Goal: Transaction & Acquisition: Purchase product/service

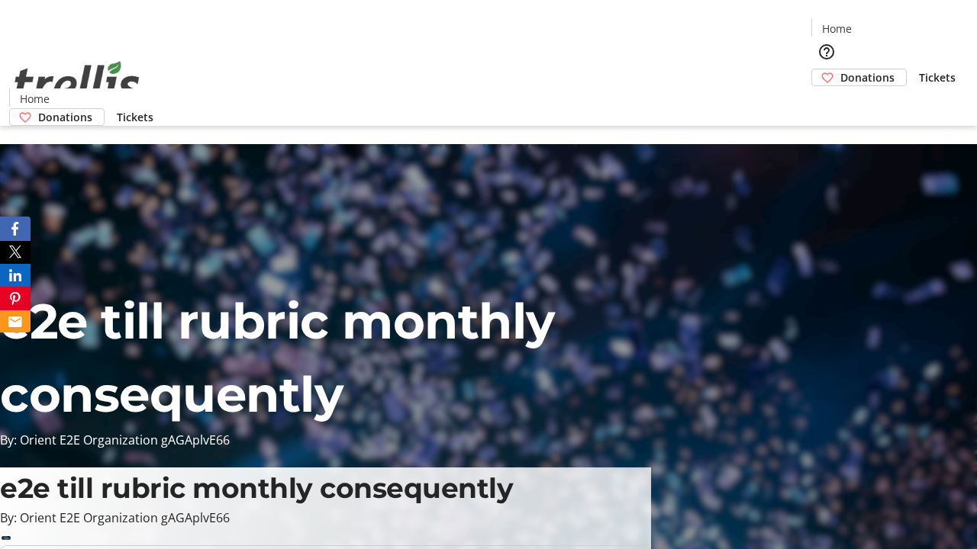
click at [840, 69] on span "Donations" at bounding box center [867, 77] width 54 height 16
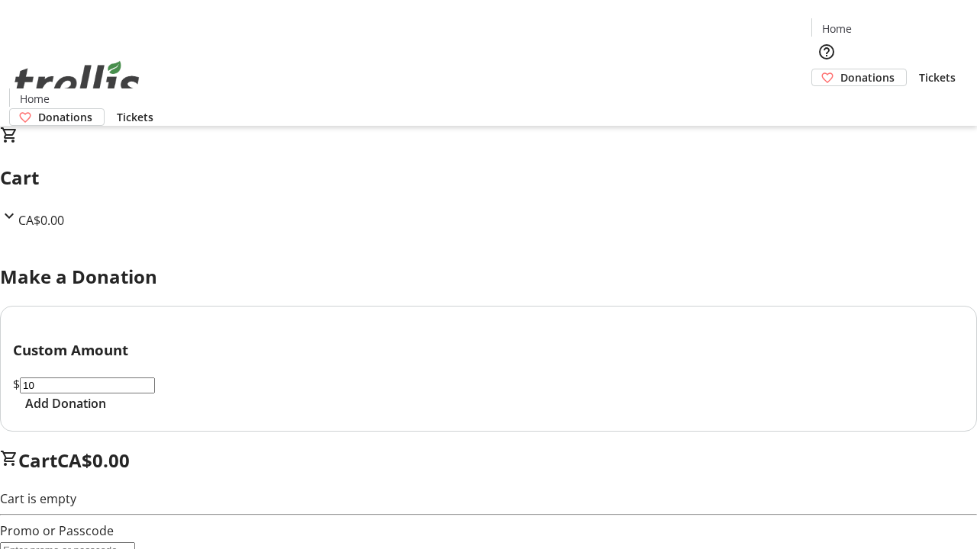
click at [106, 413] on span "Add Donation" at bounding box center [65, 403] width 81 height 18
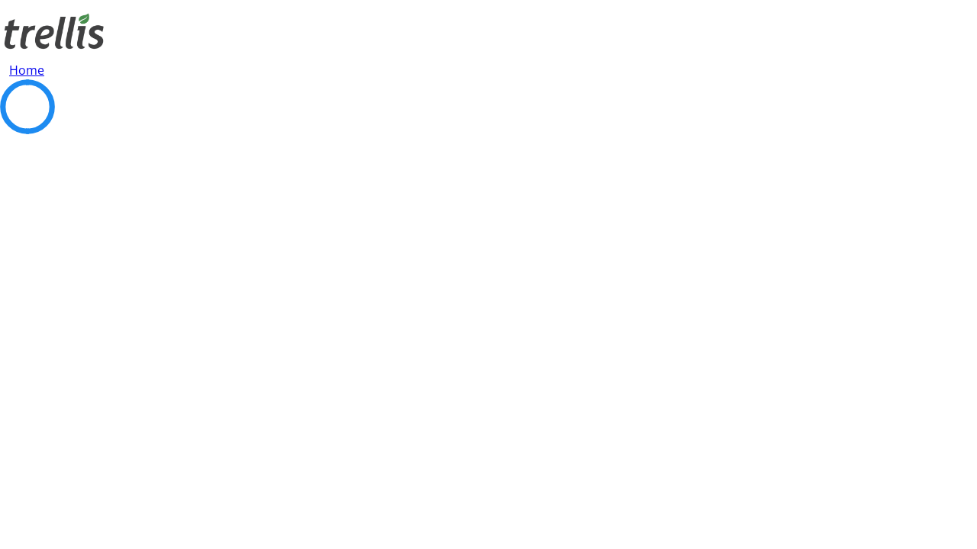
select select "CA"
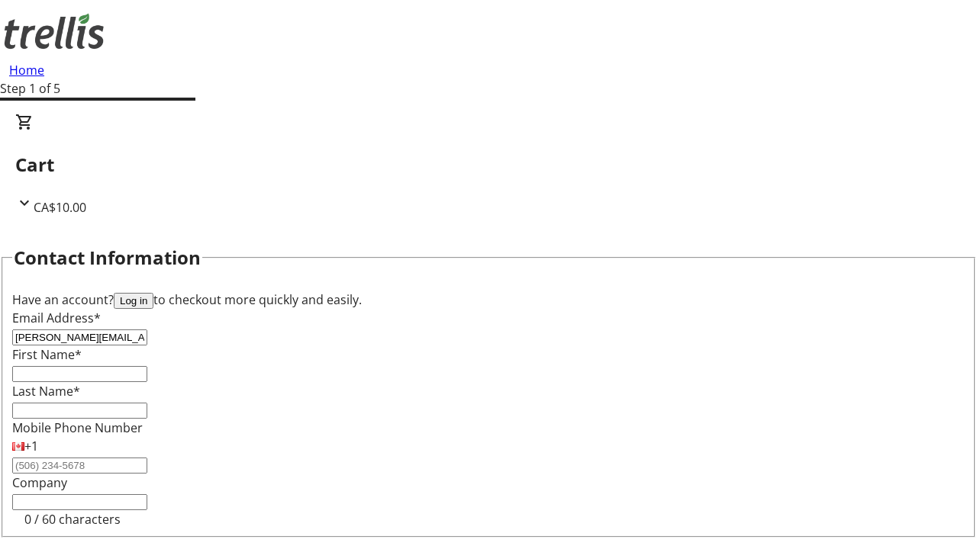
type input "[PERSON_NAME][EMAIL_ADDRESS][DOMAIN_NAME]"
type input "[PERSON_NAME]"
type input "[STREET_ADDRESS][PERSON_NAME]"
type input "Kelowna"
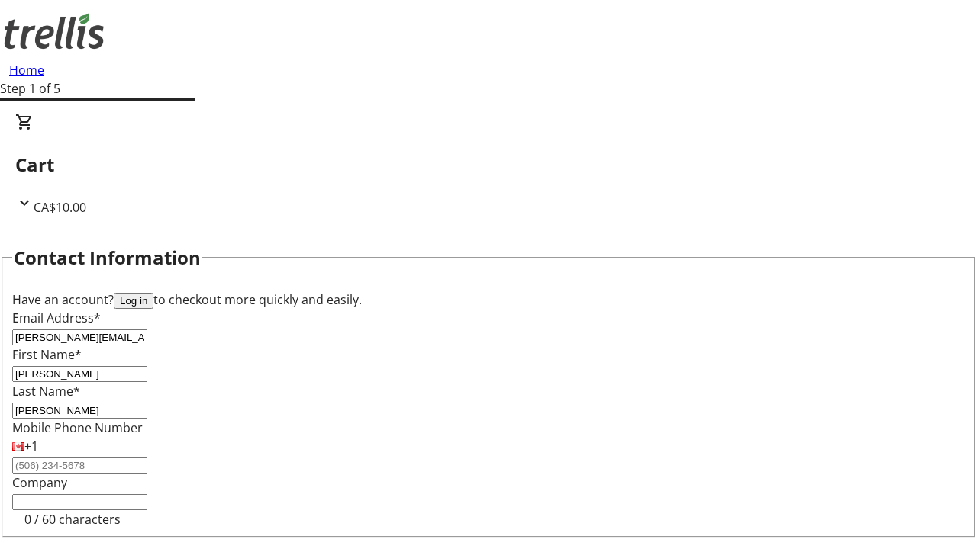
select select "BC"
type input "Kelowna"
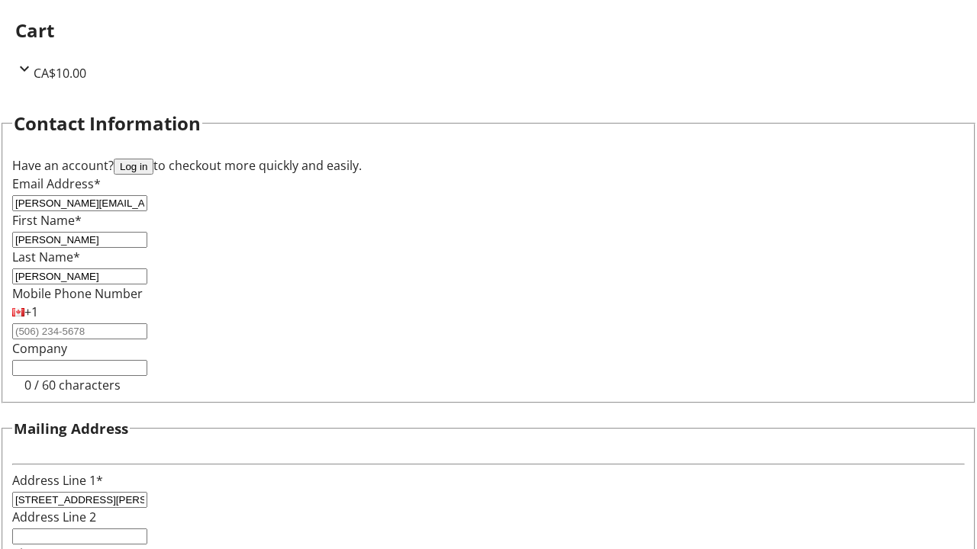
scroll to position [204, 0]
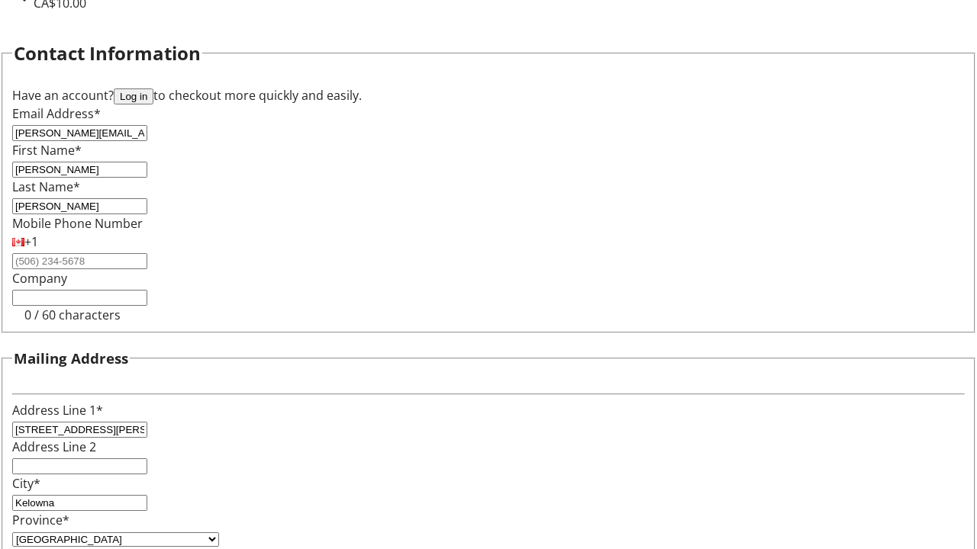
type input "V1Y 0C2"
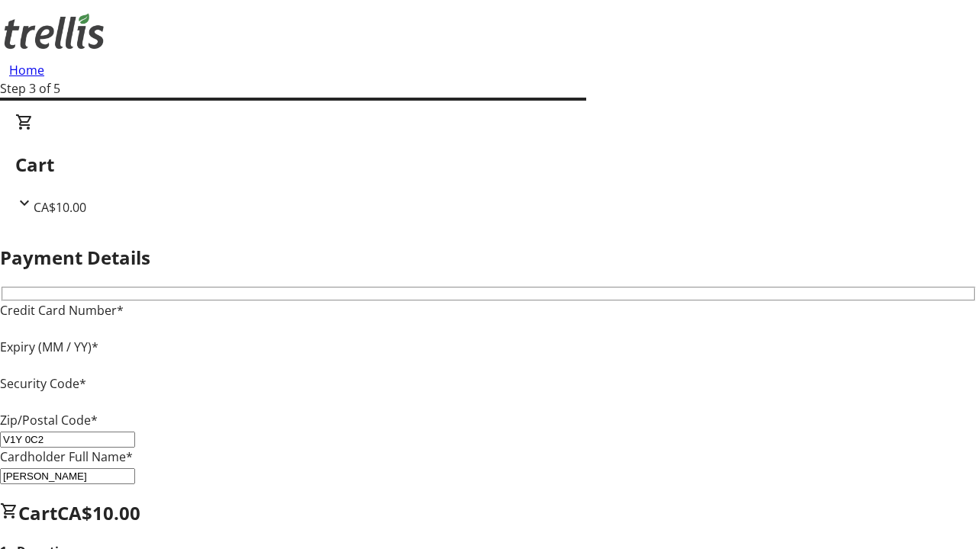
type input "V1Y 0C2"
